Goal: Task Accomplishment & Management: Complete application form

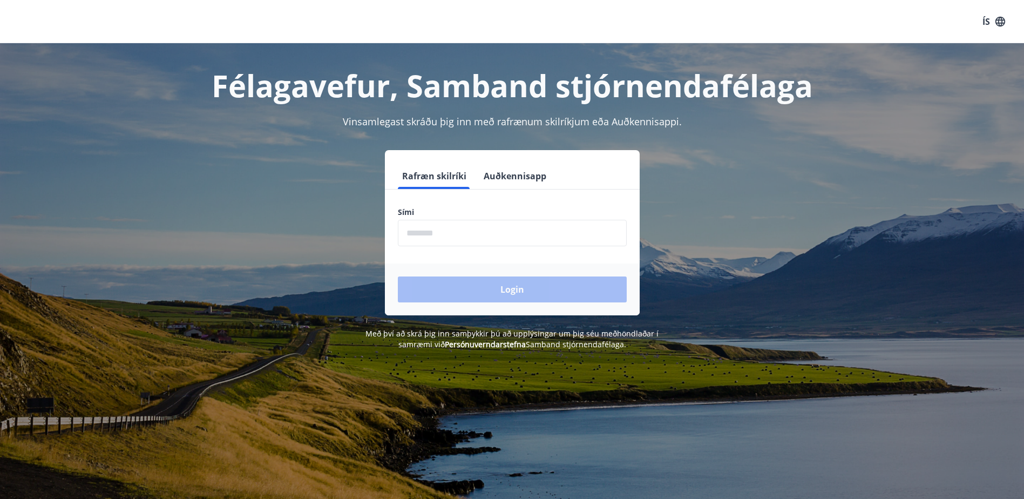
click at [574, 232] on input "phone" at bounding box center [512, 233] width 229 height 26
type input "********"
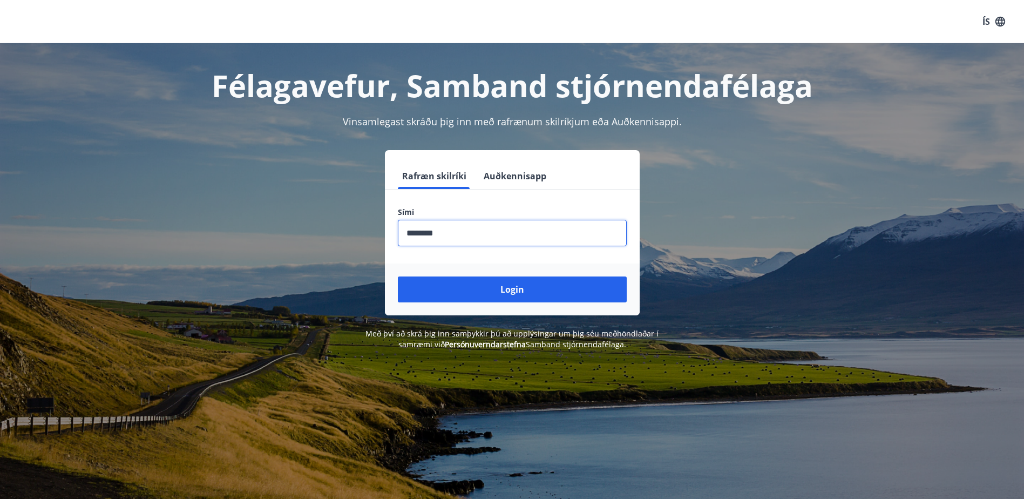
drag, startPoint x: 415, startPoint y: 293, endPoint x: 477, endPoint y: 293, distance: 61.5
click at [477, 293] on button "Login" at bounding box center [512, 289] width 229 height 26
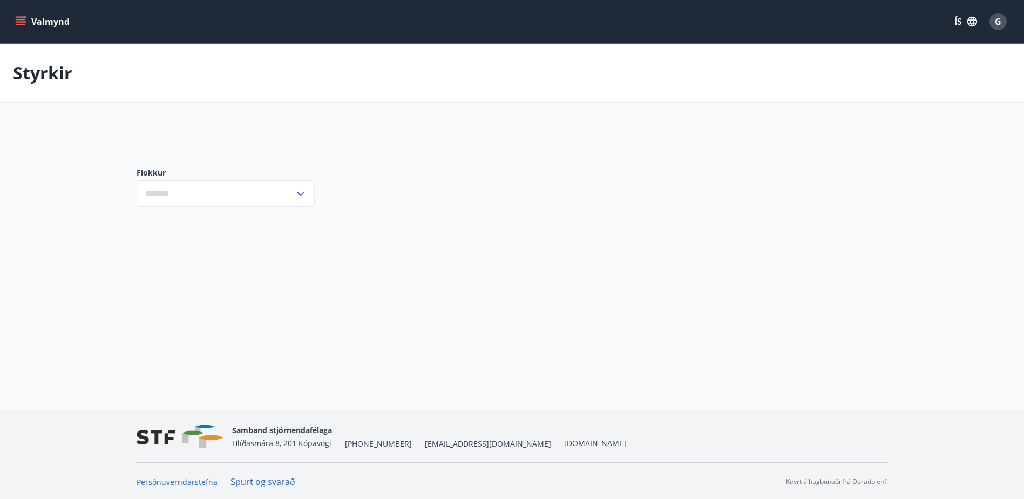
type input "***"
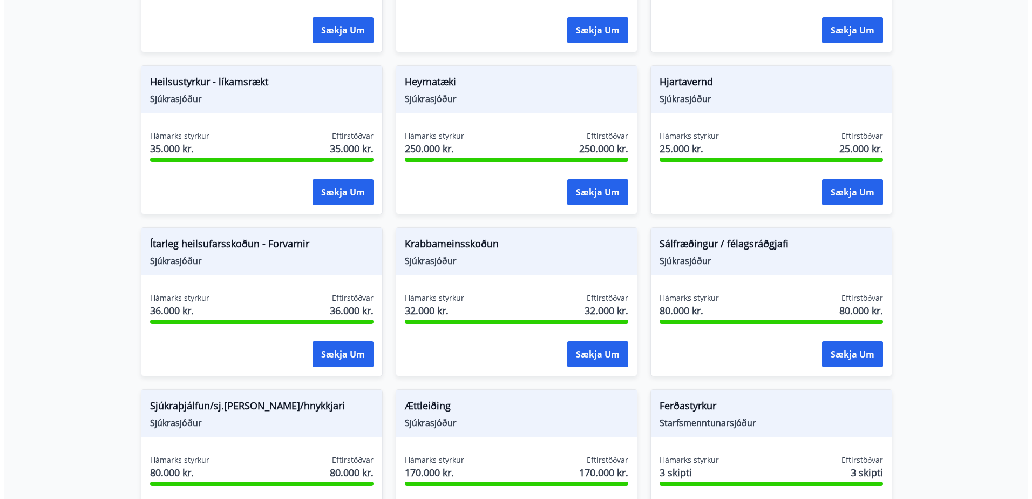
scroll to position [525, 0]
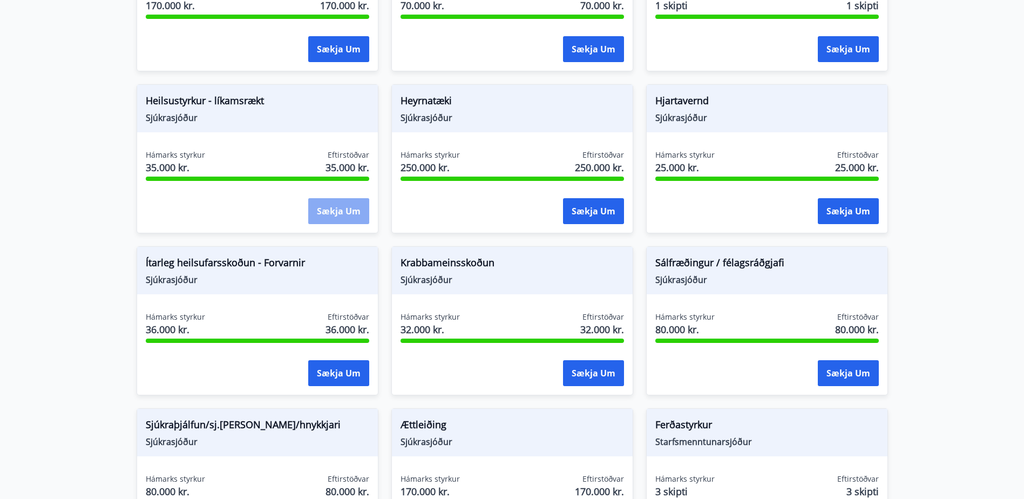
click at [331, 205] on button "Sækja um" at bounding box center [338, 211] width 61 height 26
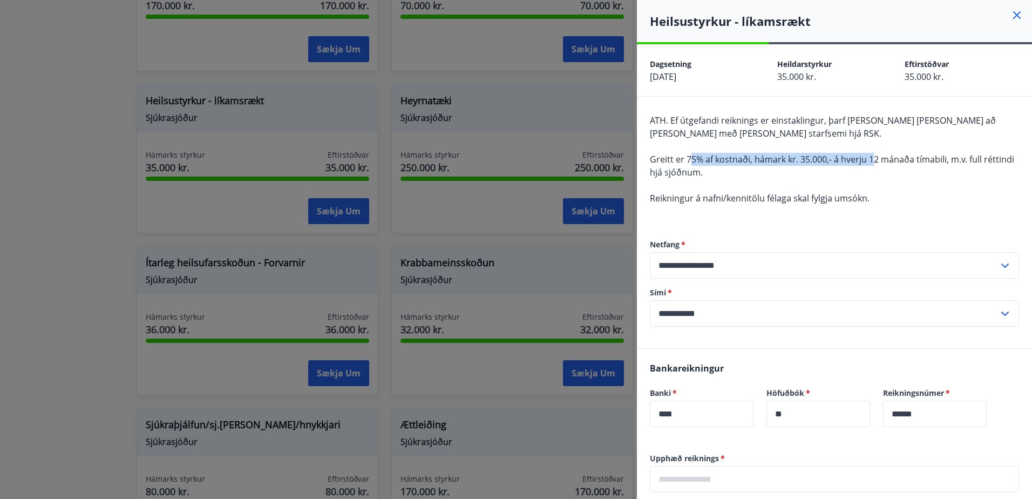
drag, startPoint x: 691, startPoint y: 161, endPoint x: 874, endPoint y: 165, distance: 183.0
click at [874, 165] on span "Greitt er 75% af kostnaði, hámark kr. 35.000,- á hverju 12 mánaða tímabili, m.v…" at bounding box center [832, 165] width 364 height 25
drag, startPoint x: 874, startPoint y: 165, endPoint x: 866, endPoint y: 175, distance: 13.2
click at [866, 175] on div "ATH. Ef útgefandi reiknings er einstaklingur, þarf [PERSON_NAME] [PERSON_NAME] …" at bounding box center [834, 166] width 369 height 104
drag, startPoint x: 690, startPoint y: 201, endPoint x: 839, endPoint y: 204, distance: 148.5
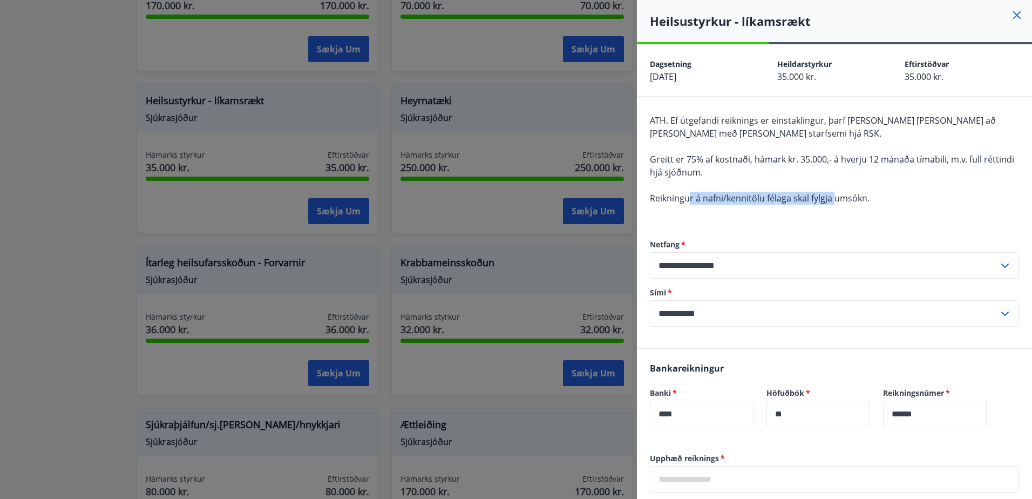
click at [839, 204] on div "ATH. Ef útgefandi reiknings er einstaklingur, þarf [PERSON_NAME] [PERSON_NAME] …" at bounding box center [834, 166] width 369 height 104
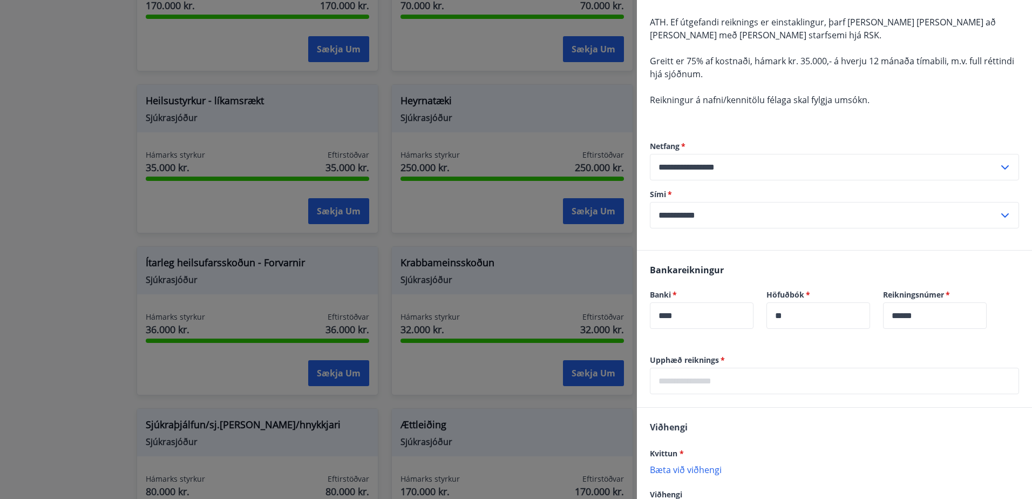
scroll to position [182, 0]
